Goal: Task Accomplishment & Management: Use online tool/utility

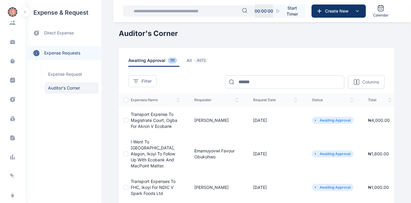
scroll to position [123, 0]
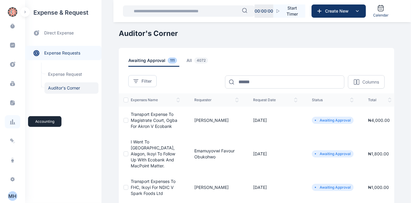
click at [14, 123] on icon at bounding box center [14, 123] width 1 height 2
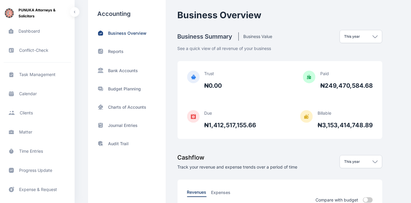
click at [117, 48] on div "Reports" at bounding box center [127, 51] width 59 height 6
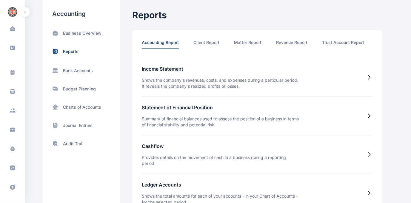
scroll to position [0, 31]
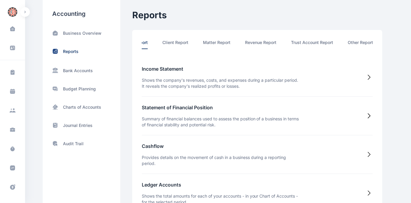
click at [368, 42] on li "Other Report" at bounding box center [360, 44] width 25 height 10
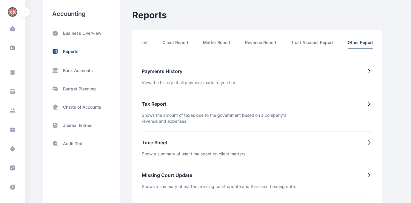
click at [154, 144] on h5 "Time Sheet" at bounding box center [194, 142] width 105 height 7
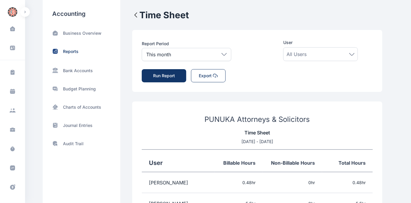
click at [223, 53] on icon at bounding box center [224, 54] width 5 height 3
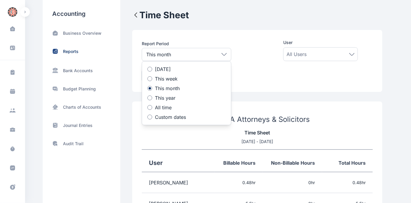
click at [155, 117] on p "Custom dates" at bounding box center [170, 116] width 31 height 5
click at [175, 139] on icon at bounding box center [175, 139] width 0 height 0
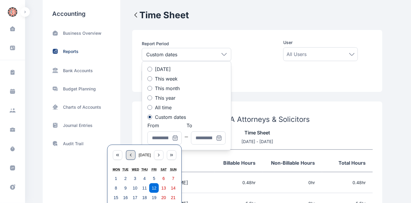
click at [130, 154] on icon "button" at bounding box center [130, 154] width 5 height 5
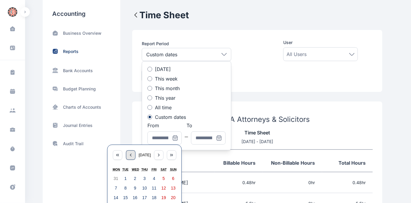
click at [130, 154] on icon "button" at bounding box center [130, 154] width 5 height 5
click at [135, 176] on abbr "1" at bounding box center [135, 178] width 2 height 5
type input "**********"
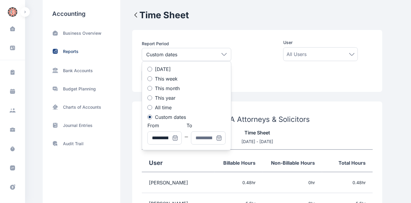
click at [218, 138] on icon at bounding box center [218, 138] width 0 height 0
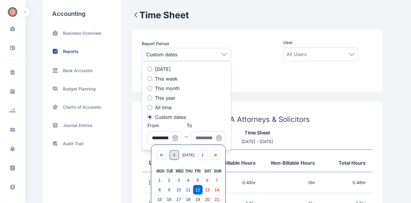
click at [173, 156] on icon "button" at bounding box center [174, 154] width 5 height 5
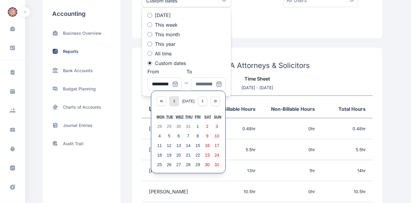
scroll to position [54, 0]
click at [216, 162] on abbr "31" at bounding box center [217, 164] width 5 height 5
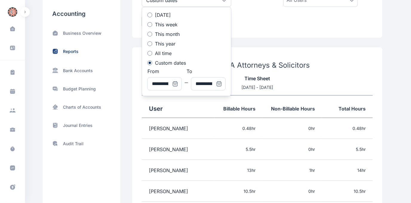
type input "**********"
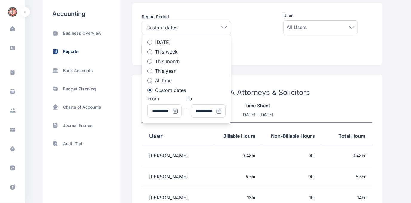
scroll to position [0, 0]
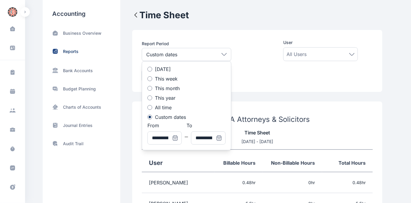
click at [313, 51] on div "All Users" at bounding box center [321, 54] width 68 height 7
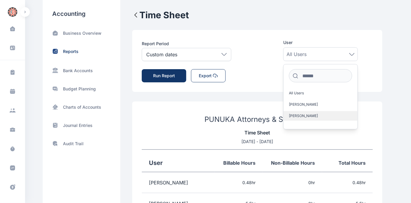
click at [309, 115] on span "[PERSON_NAME]" at bounding box center [303, 115] width 29 height 5
click at [172, 74] on button "Run Report" at bounding box center [164, 75] width 45 height 13
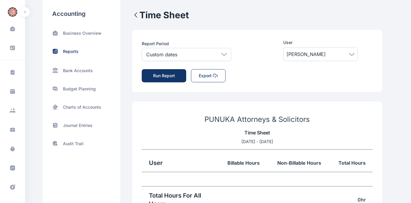
click at [353, 52] on span "[PERSON_NAME]" at bounding box center [321, 54] width 68 height 7
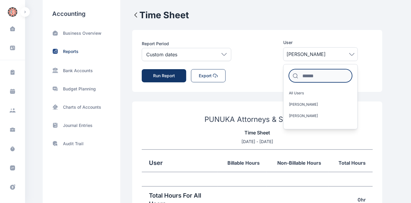
click at [324, 71] on input at bounding box center [320, 75] width 63 height 13
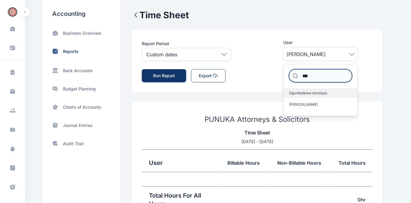
type input "***"
click at [316, 92] on span "Ogunbadewa omotayo" at bounding box center [308, 93] width 38 height 5
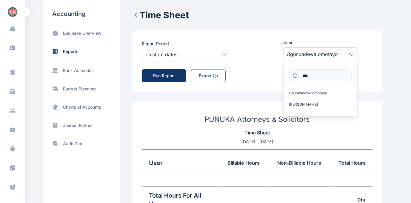
click at [161, 74] on button "Run Report" at bounding box center [164, 75] width 45 height 13
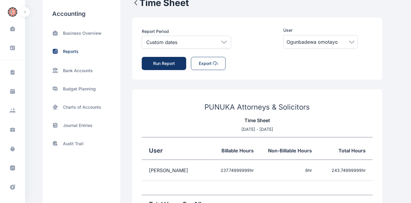
scroll to position [12, 0]
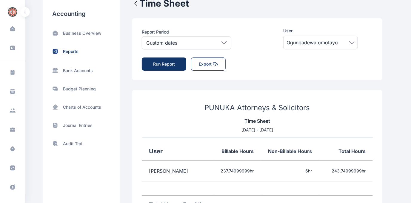
click at [353, 42] on icon at bounding box center [352, 42] width 5 height 3
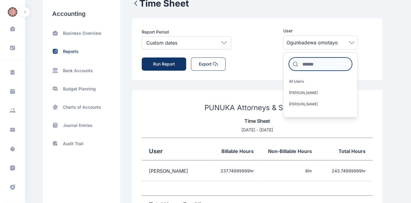
click at [317, 66] on input at bounding box center [320, 63] width 63 height 13
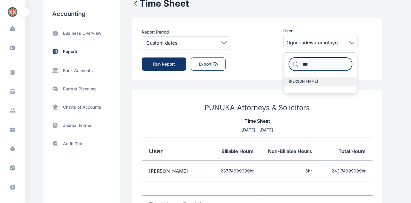
type input "***"
click at [310, 81] on span "[PERSON_NAME]" at bounding box center [303, 81] width 29 height 5
click at [313, 80] on span "[PERSON_NAME]" at bounding box center [303, 81] width 29 height 5
click at [300, 80] on span "[PERSON_NAME]" at bounding box center [303, 81] width 29 height 5
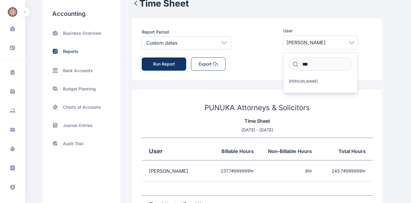
click at [166, 62] on button "Run Report" at bounding box center [164, 63] width 45 height 13
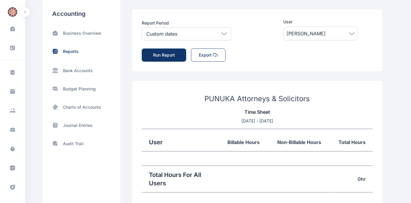
scroll to position [0, 0]
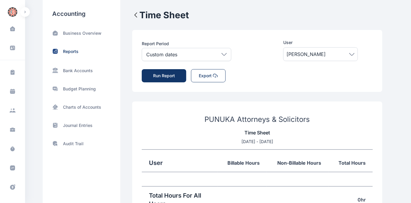
click at [351, 53] on icon at bounding box center [352, 54] width 5 height 3
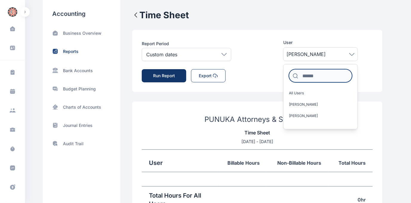
click at [316, 75] on input at bounding box center [320, 75] width 63 height 13
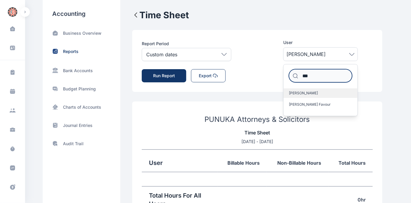
type input "***"
click at [302, 93] on span "[PERSON_NAME]" at bounding box center [303, 93] width 29 height 5
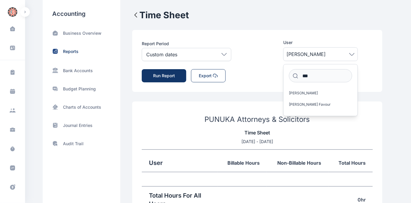
click at [163, 75] on button "Run Report" at bounding box center [164, 75] width 45 height 13
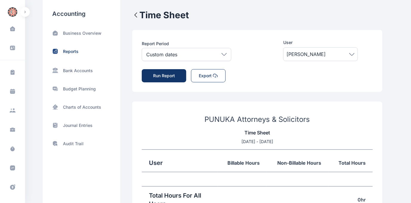
click at [329, 54] on span "[PERSON_NAME]" at bounding box center [321, 54] width 68 height 7
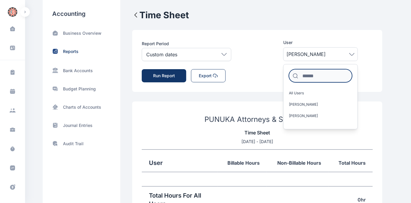
click at [327, 73] on input at bounding box center [320, 75] width 63 height 13
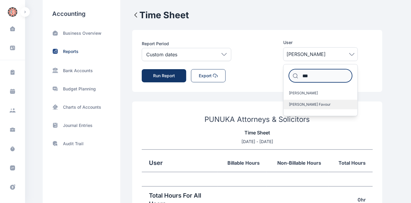
type input "***"
click at [329, 103] on span "[PERSON_NAME] Favour" at bounding box center [310, 104] width 42 height 5
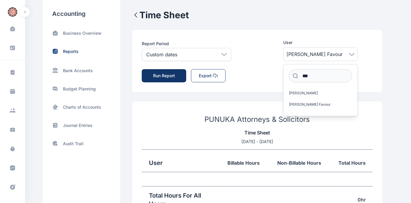
click at [165, 75] on button "Run Report" at bounding box center [164, 75] width 45 height 13
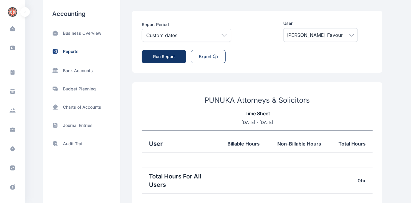
scroll to position [27, 0]
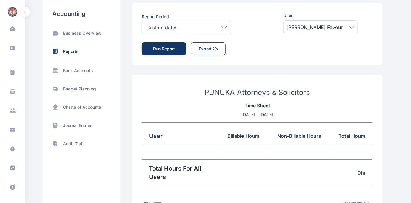
click at [356, 27] on div "[PERSON_NAME] Favour" at bounding box center [321, 27] width 75 height 14
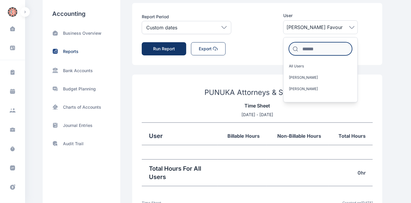
click at [332, 46] on input at bounding box center [320, 48] width 63 height 13
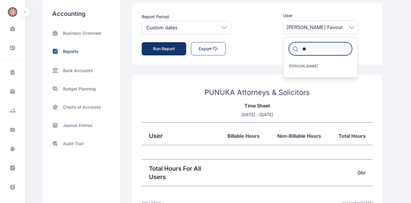
type input "*"
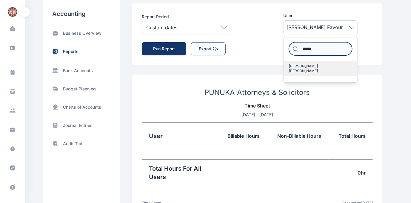
type input "*****"
click at [304, 64] on span "[PERSON_NAME] [PERSON_NAME]" at bounding box center [318, 69] width 59 height 10
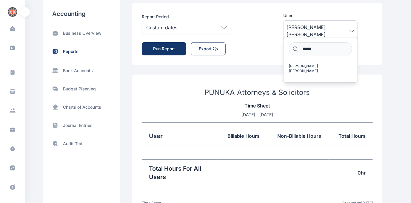
click at [165, 46] on button "Run Report" at bounding box center [164, 48] width 45 height 13
click at [351, 30] on icon at bounding box center [352, 31] width 5 height 2
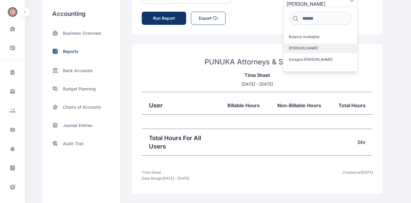
scroll to position [760, 0]
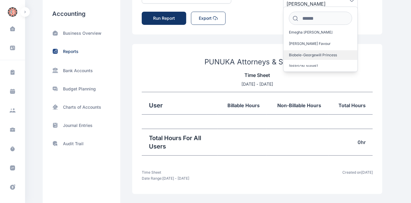
click at [316, 53] on span "Biobele-Georgewill Princess" at bounding box center [313, 55] width 48 height 5
click at [172, 20] on button "Run Report" at bounding box center [164, 18] width 45 height 13
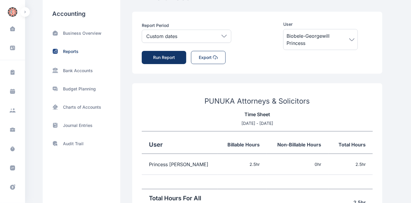
scroll to position [27, 0]
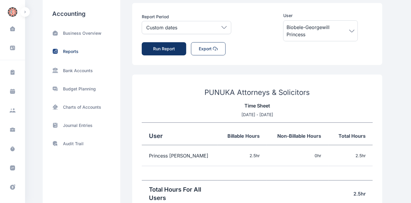
click at [353, 29] on span "Biobele-Georgewill Princess" at bounding box center [321, 31] width 68 height 14
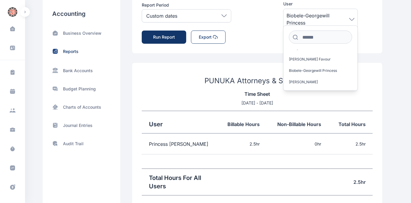
scroll to position [33, 0]
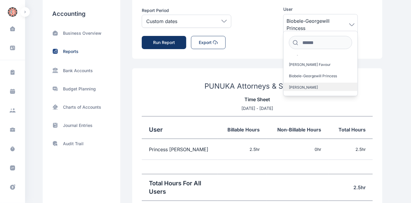
click at [316, 85] on span "[PERSON_NAME]" at bounding box center [303, 87] width 29 height 5
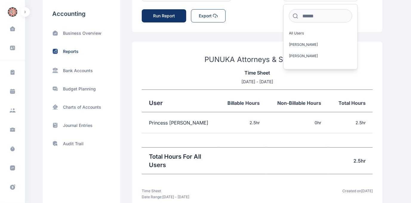
scroll to position [49, 0]
